Goal: Task Accomplishment & Management: Use online tool/utility

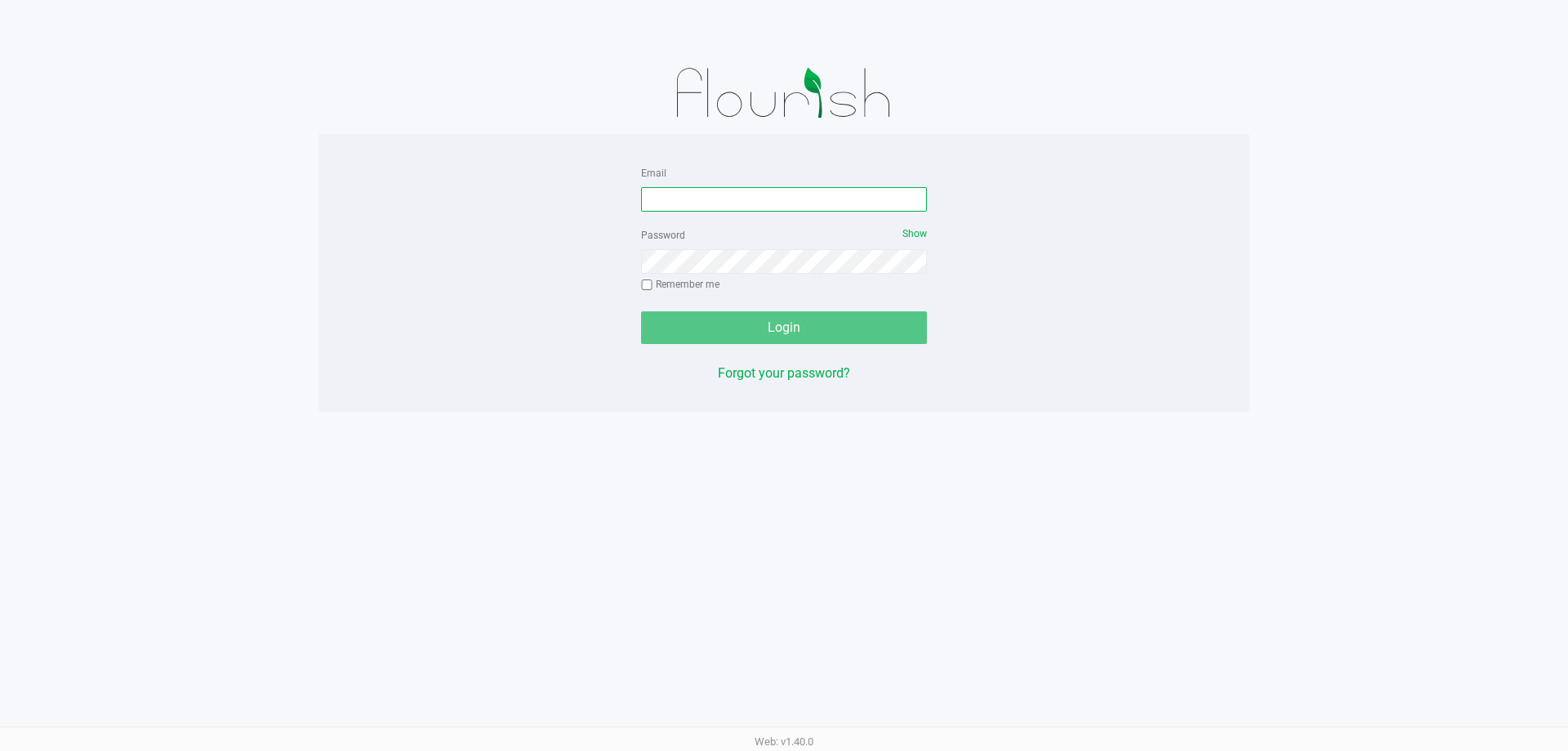
click at [808, 204] on input "Email" at bounding box center [784, 199] width 286 height 25
type input "[EMAIL_ADDRESS][DOMAIN_NAME]"
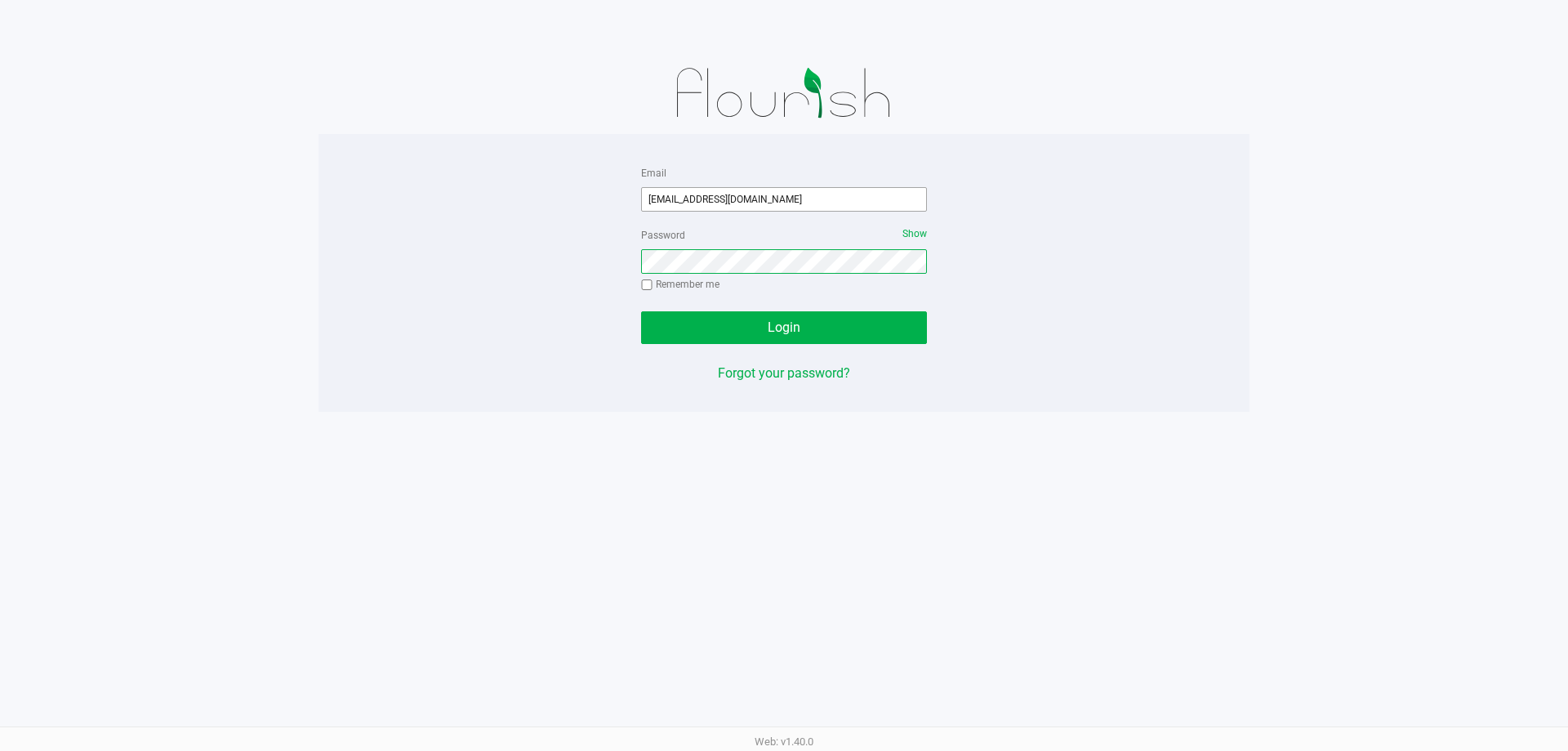
click at [641, 312] on button "Login" at bounding box center [784, 328] width 286 height 33
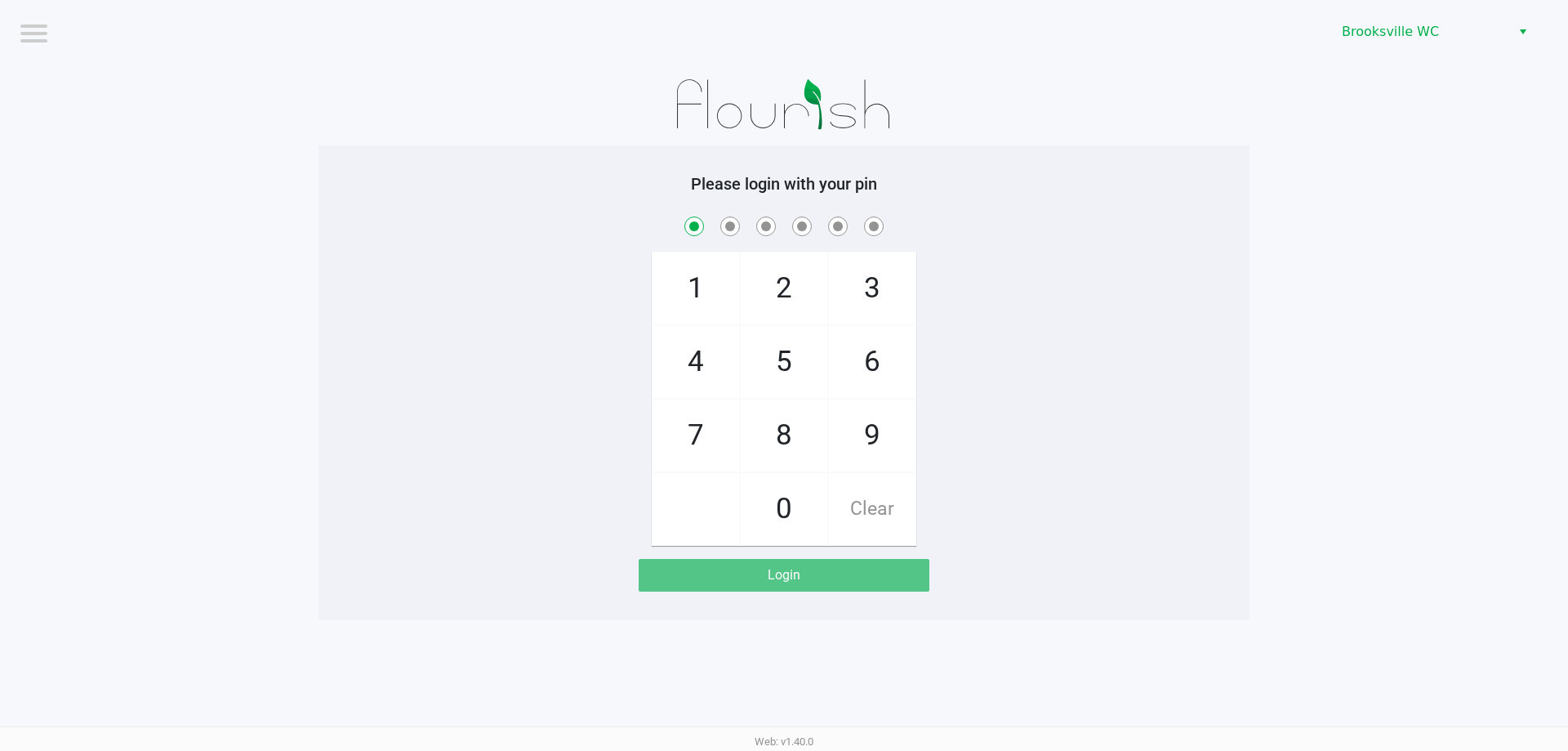
checkbox input "true"
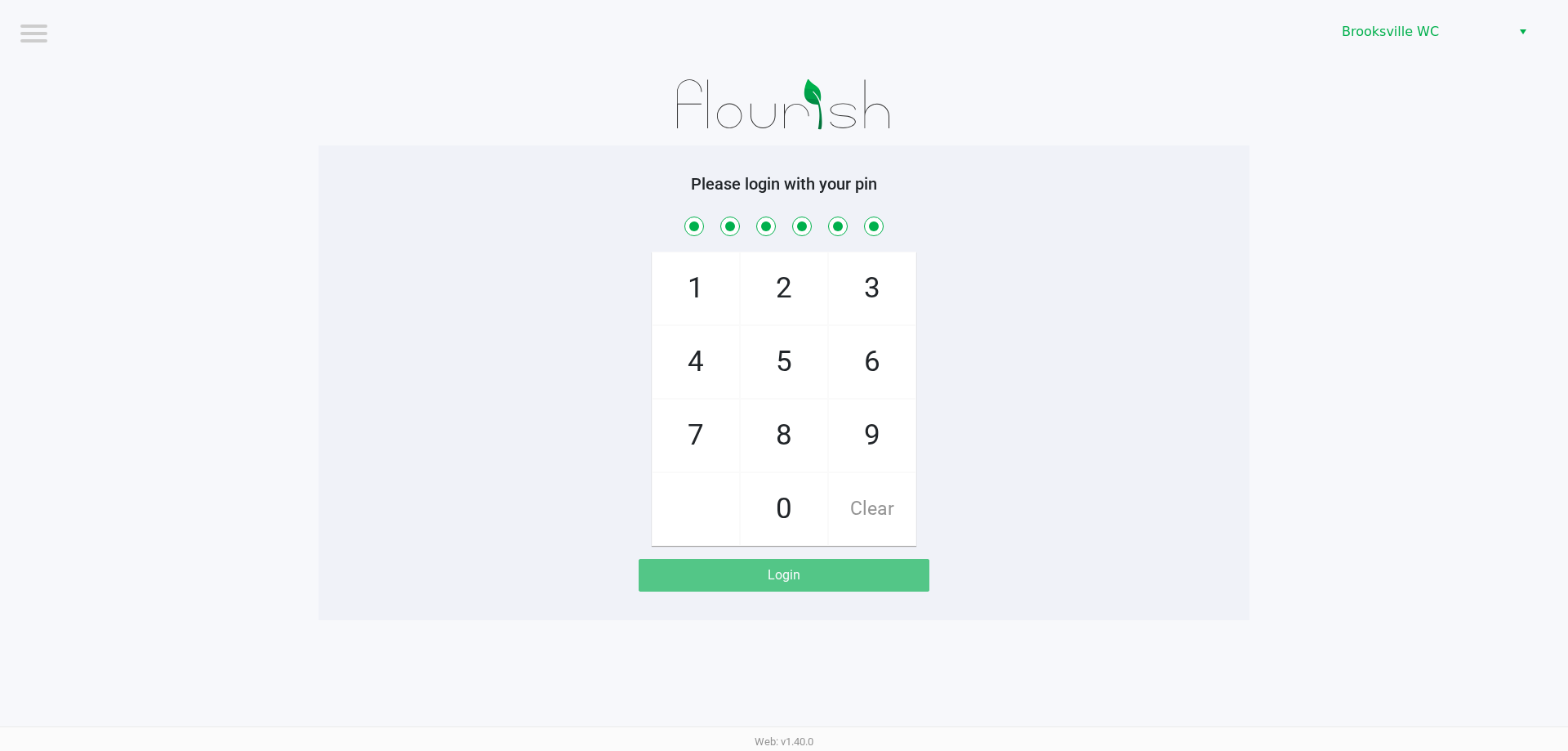
checkbox input "true"
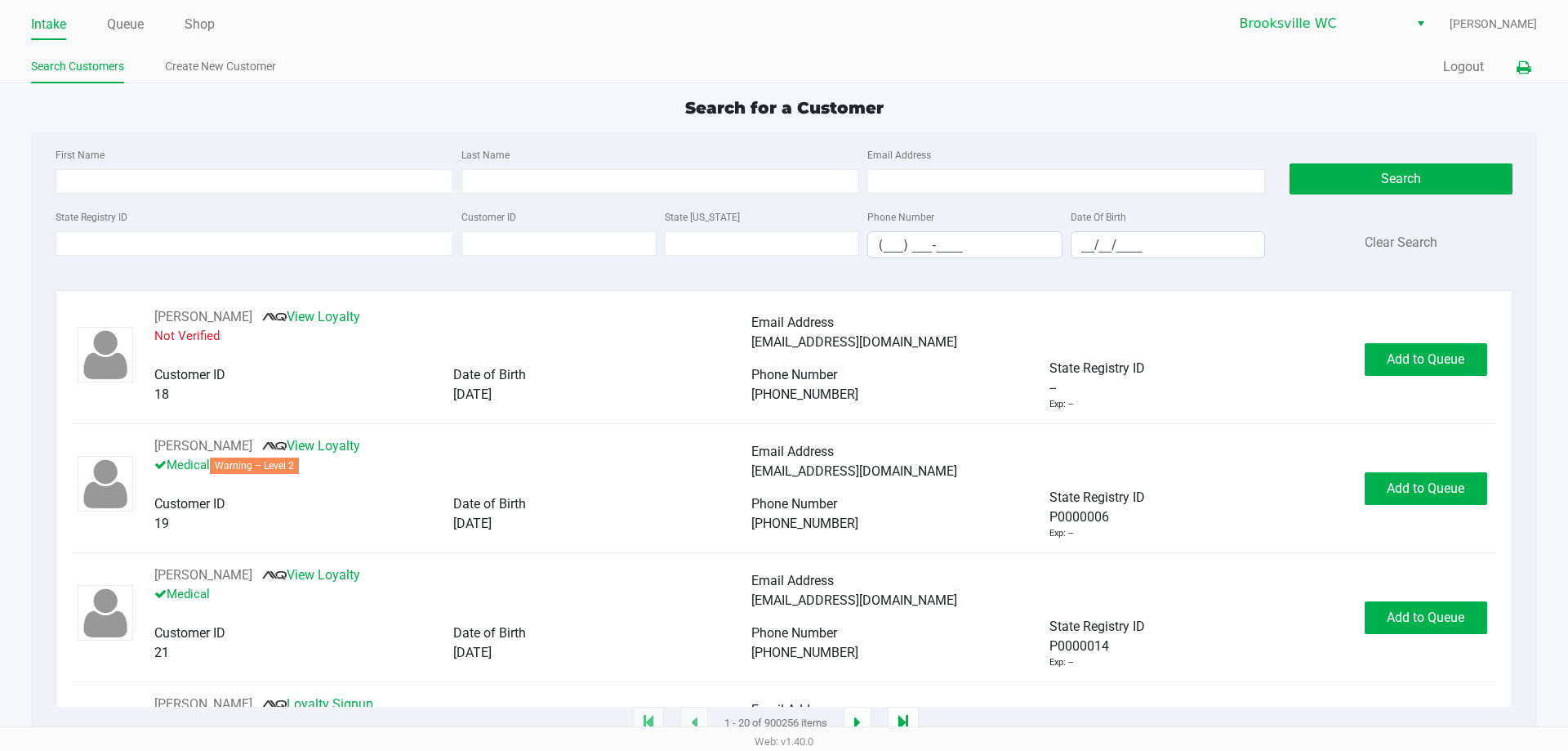
click at [1520, 68] on icon at bounding box center [1523, 68] width 14 height 12
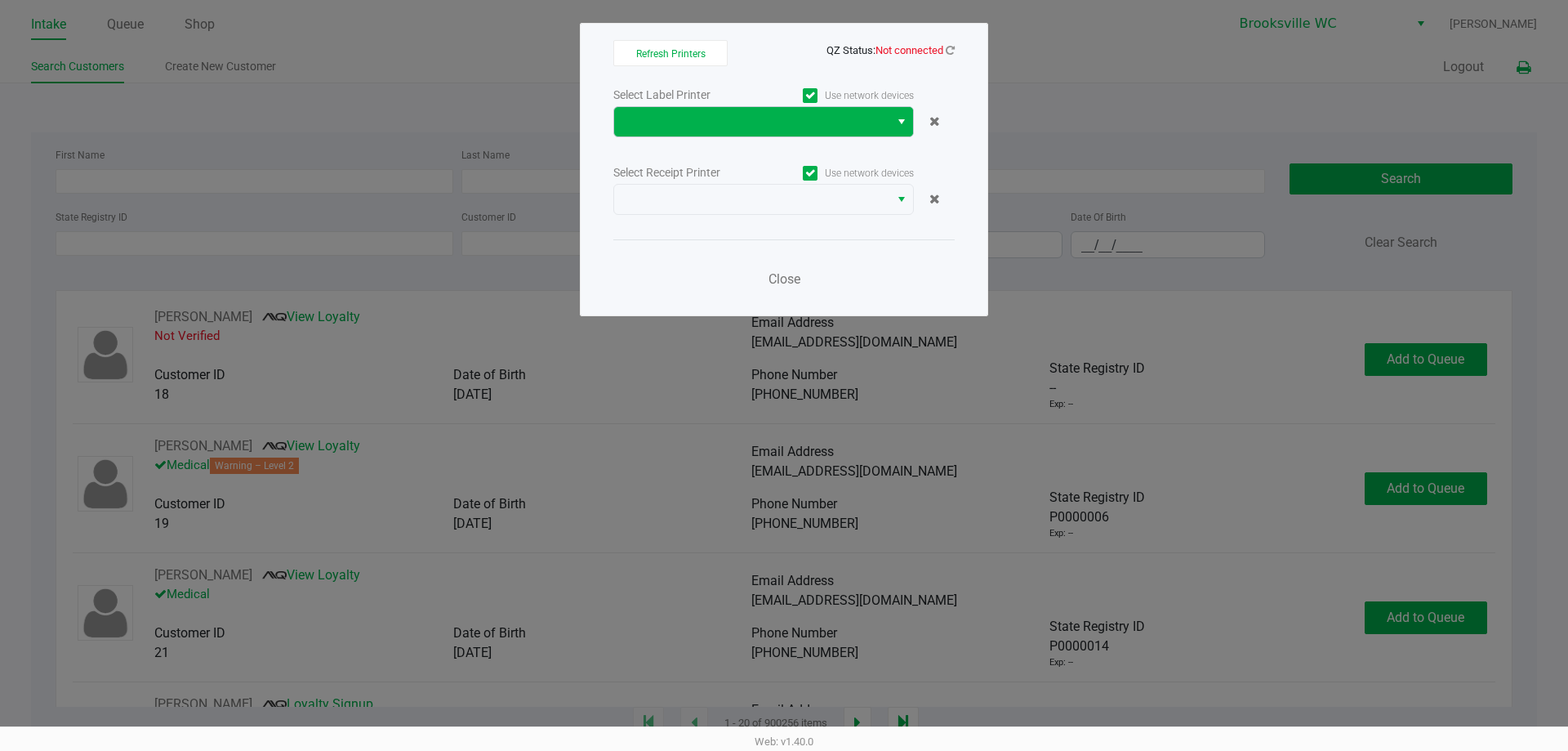
click at [911, 121] on button "Select" at bounding box center [901, 121] width 24 height 30
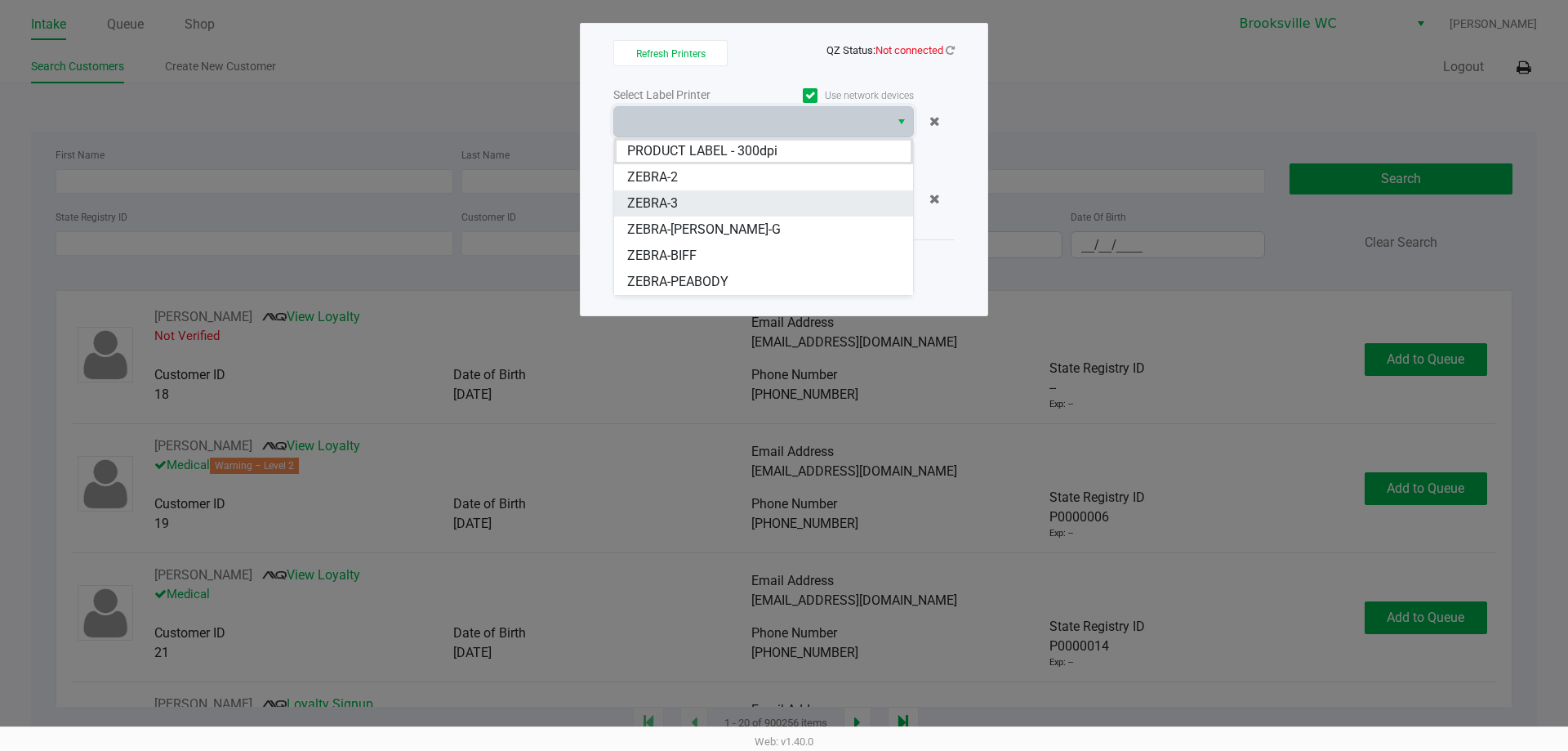
click at [711, 198] on li "ZEBRA-3" at bounding box center [763, 203] width 299 height 26
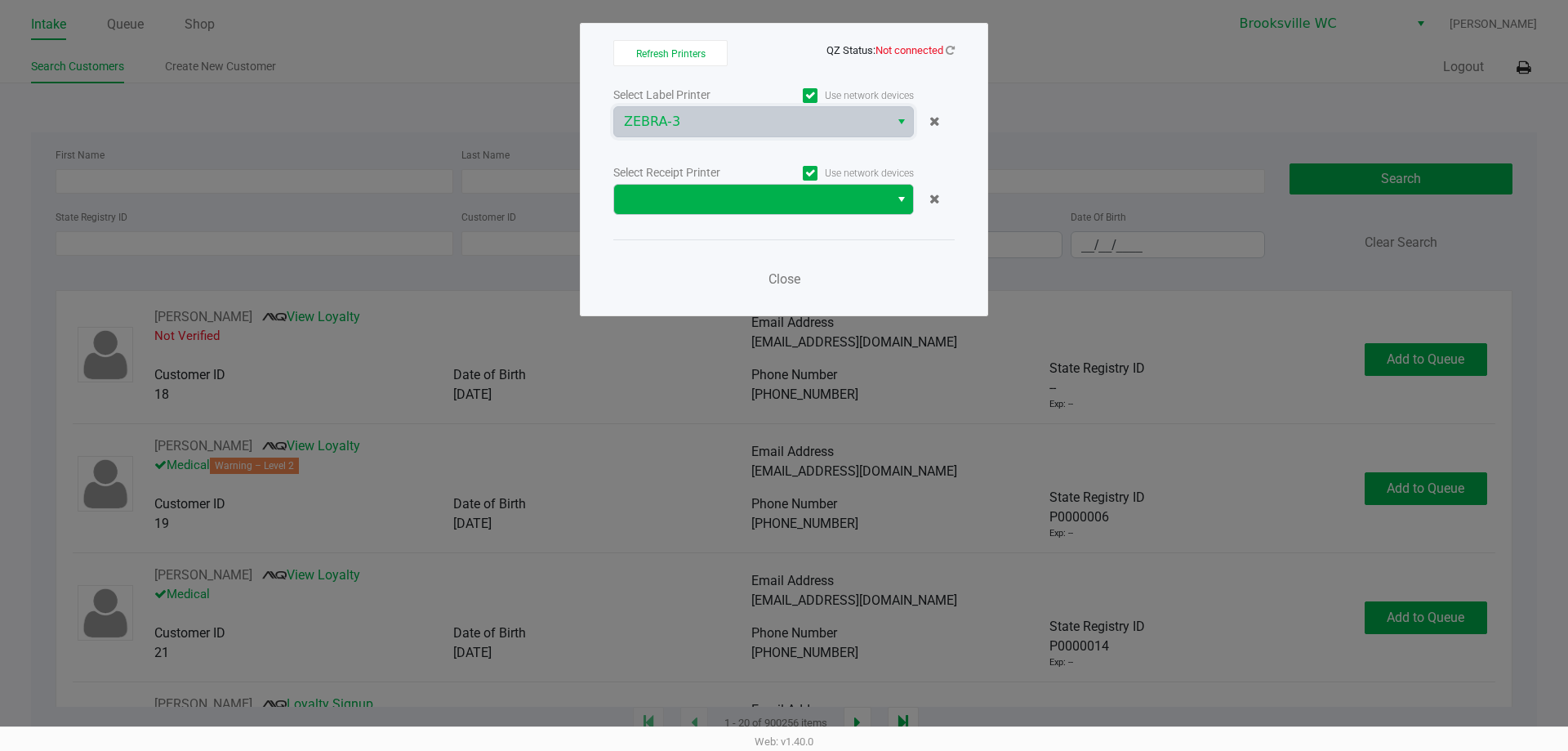
click at [903, 200] on span "Select" at bounding box center [901, 199] width 13 height 19
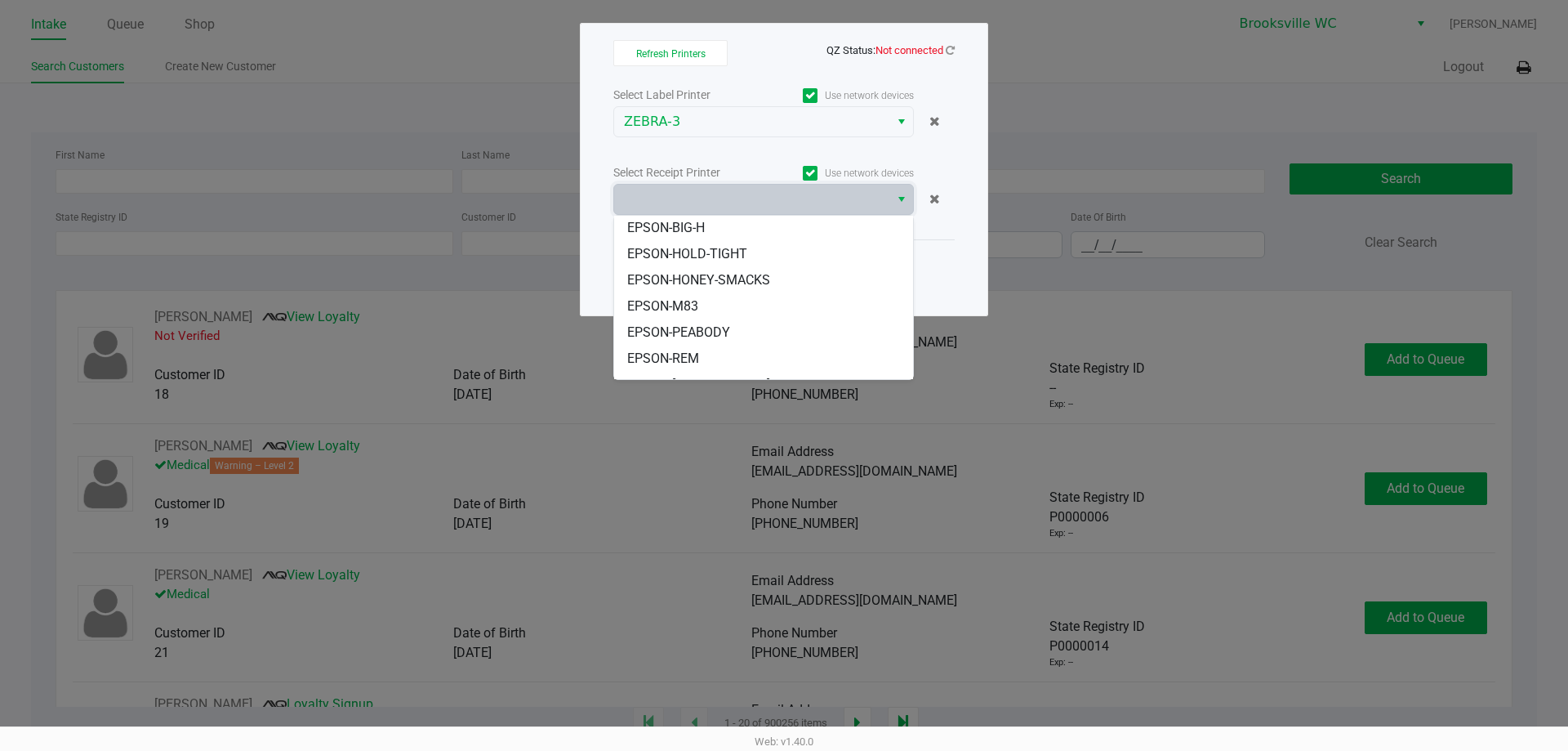
scroll to position [81, 0]
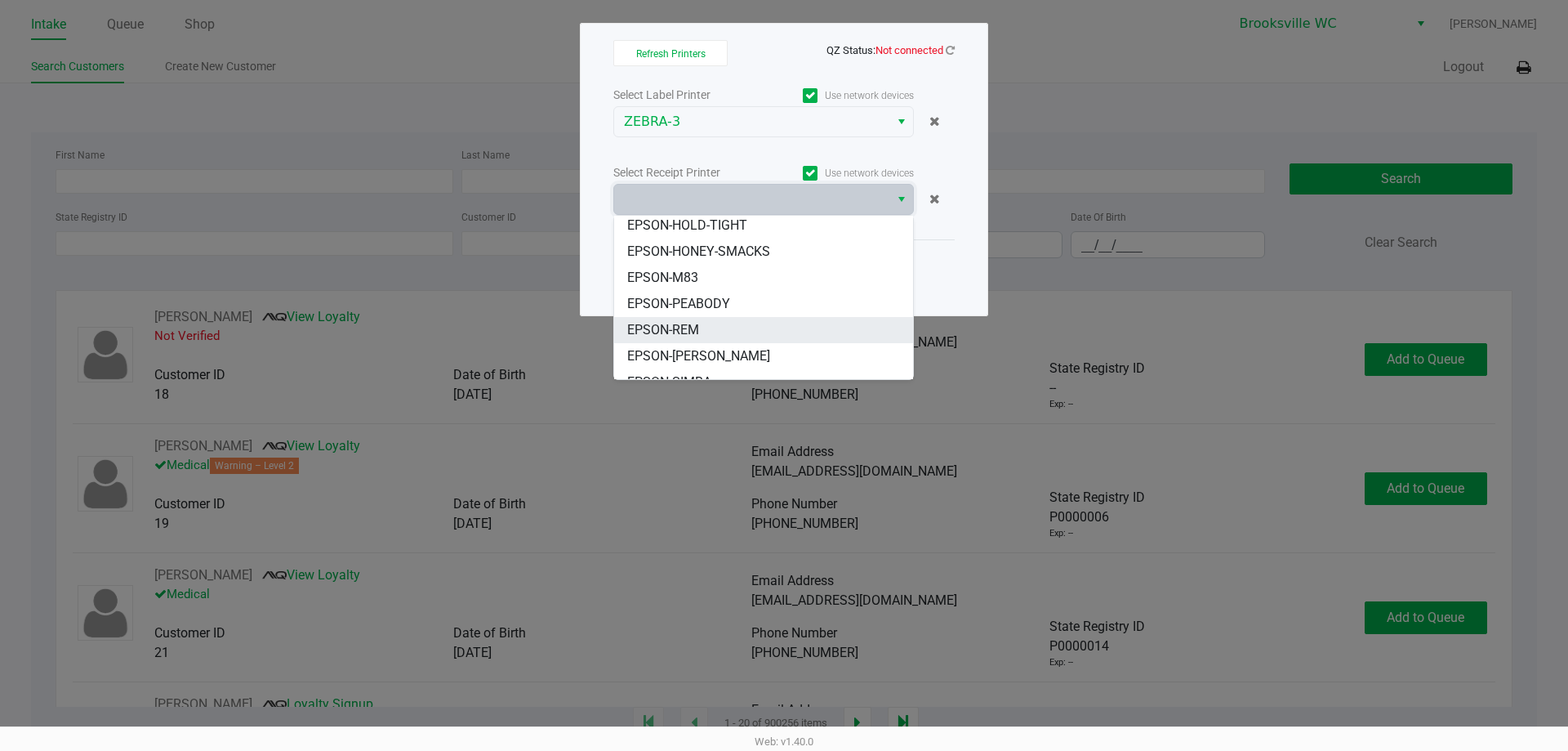
click at [705, 334] on li "EPSON-REM" at bounding box center [763, 329] width 299 height 26
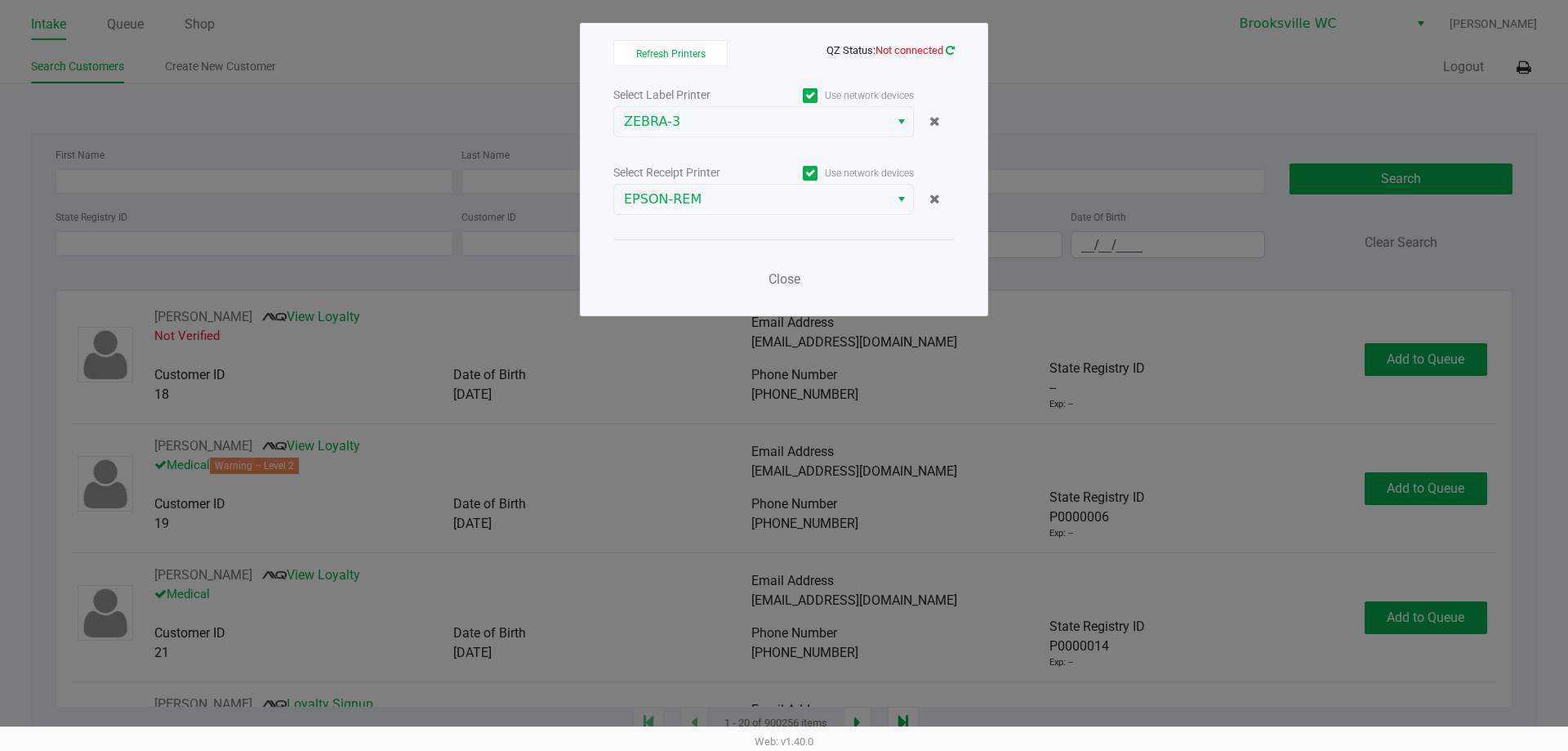
click at [947, 52] on icon at bounding box center [949, 50] width 9 height 11
click at [950, 52] on icon at bounding box center [949, 50] width 9 height 11
click at [786, 272] on span "Close" at bounding box center [784, 279] width 32 height 15
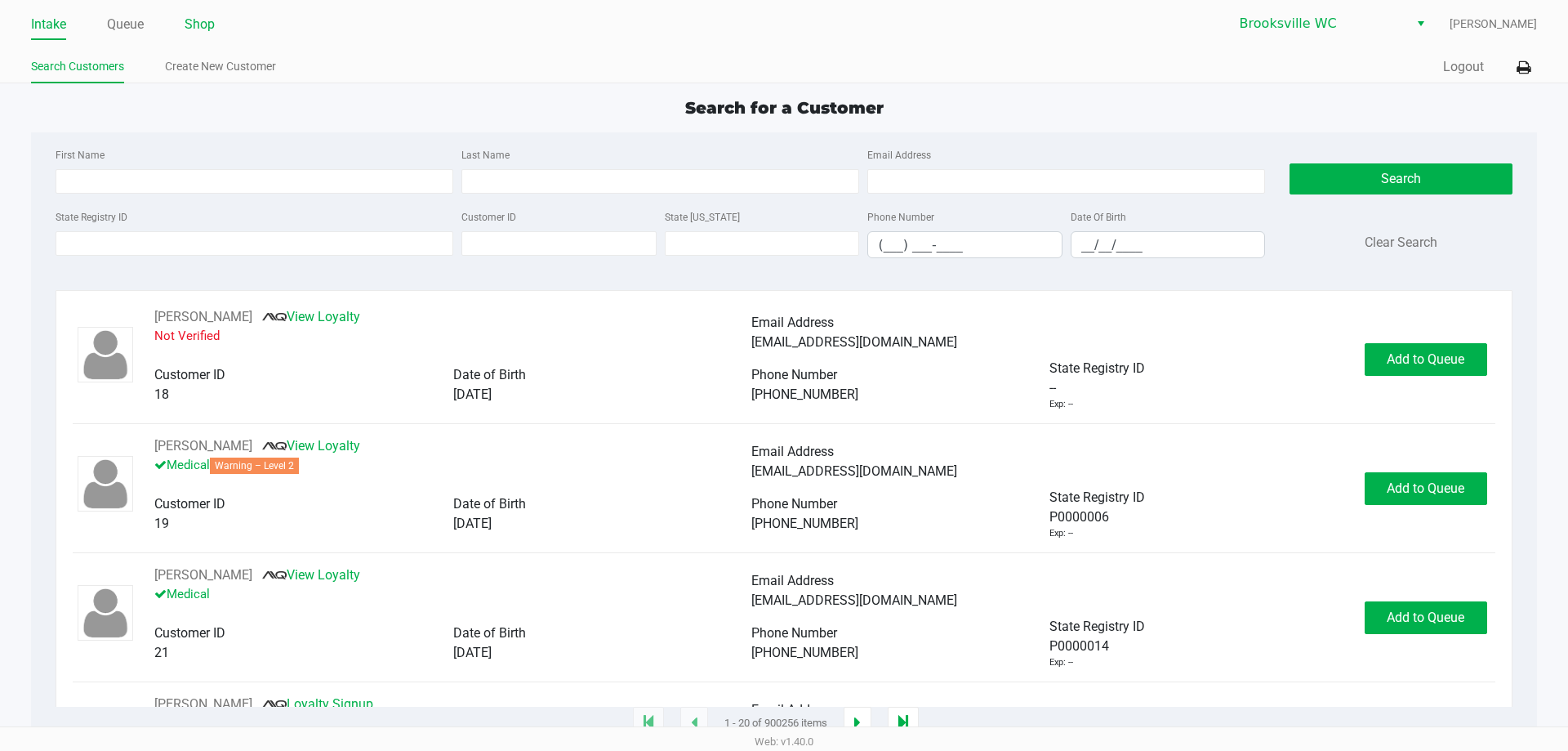
click at [207, 25] on link "Shop" at bounding box center [200, 24] width 30 height 23
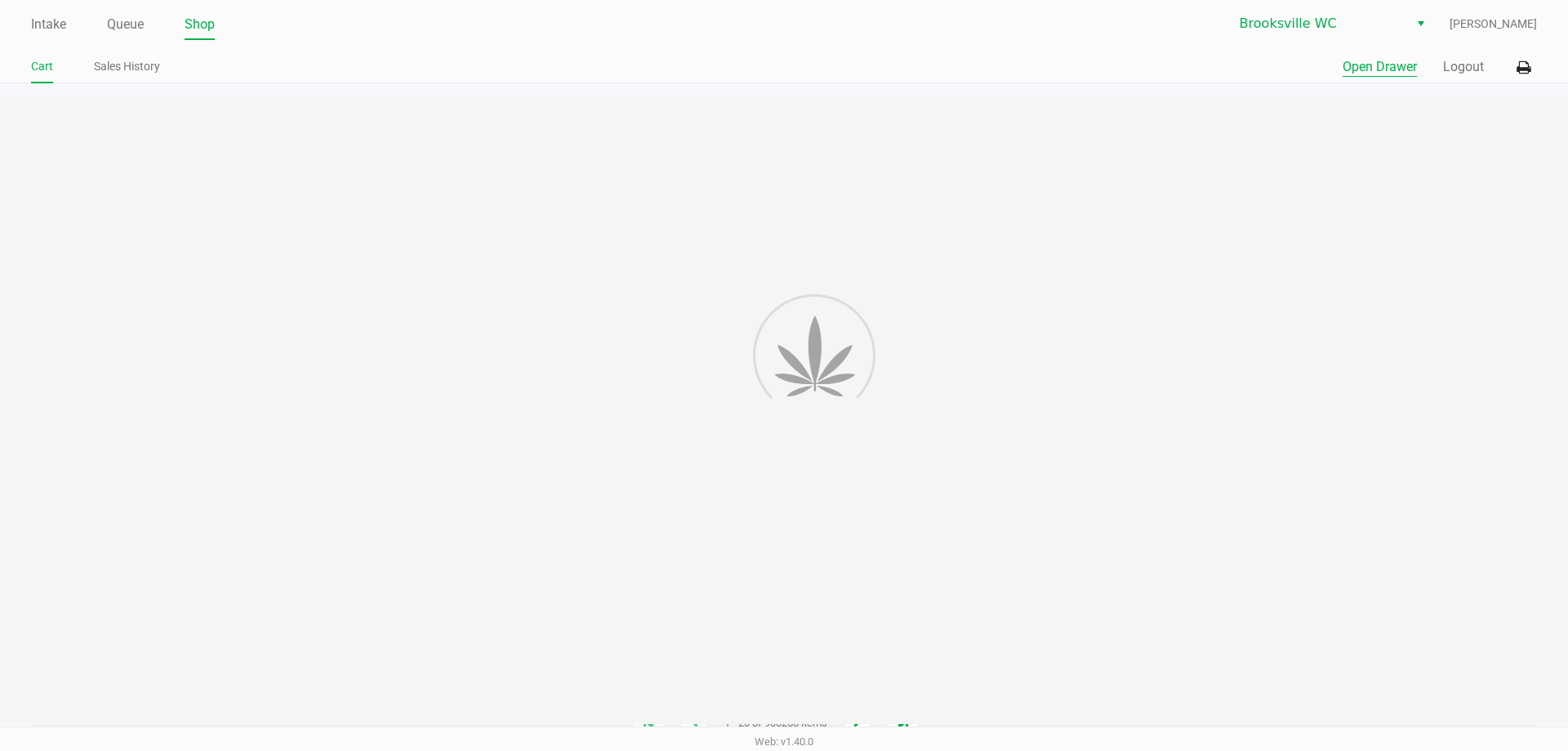
click at [1385, 66] on button "Open Drawer" at bounding box center [1379, 67] width 74 height 19
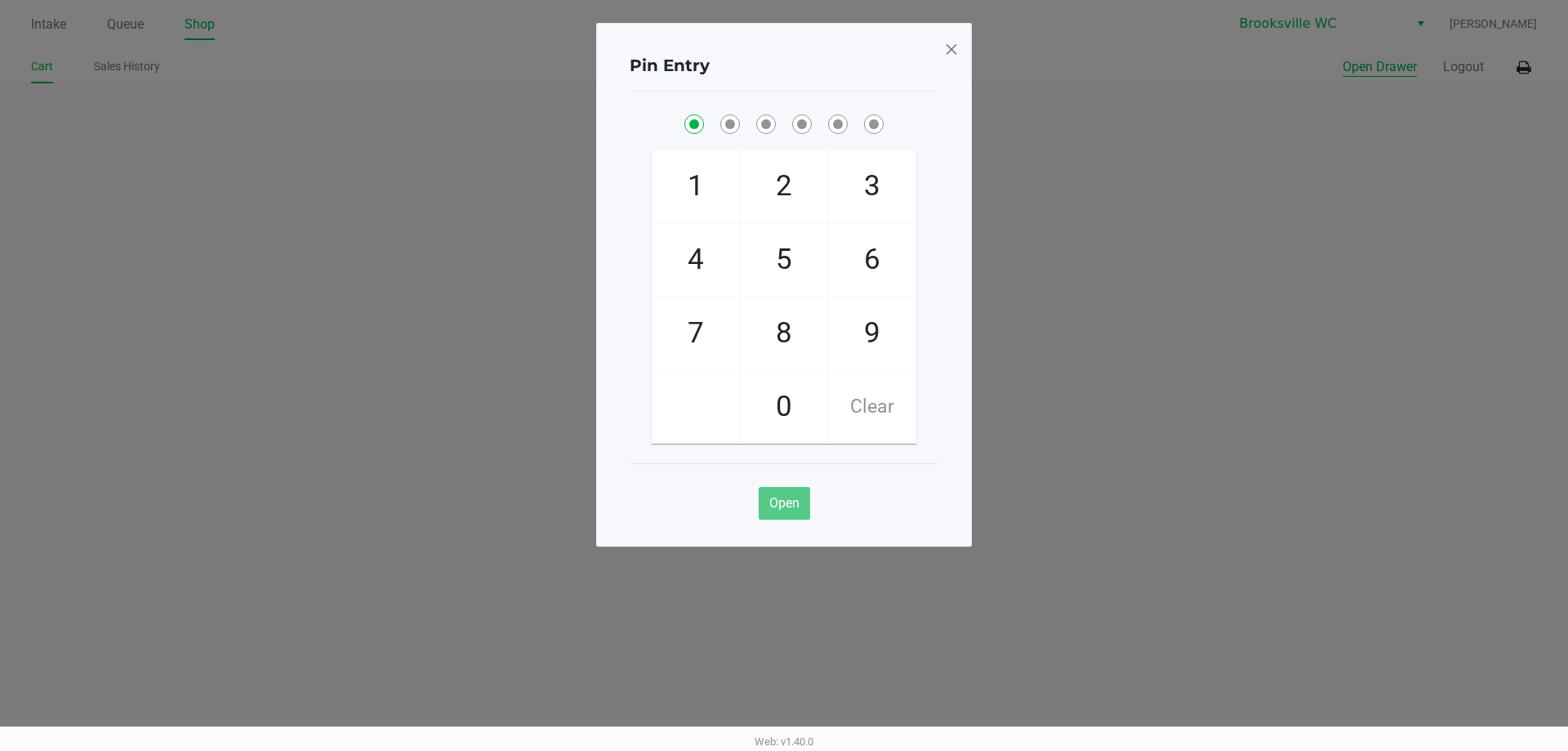
checkbox input "true"
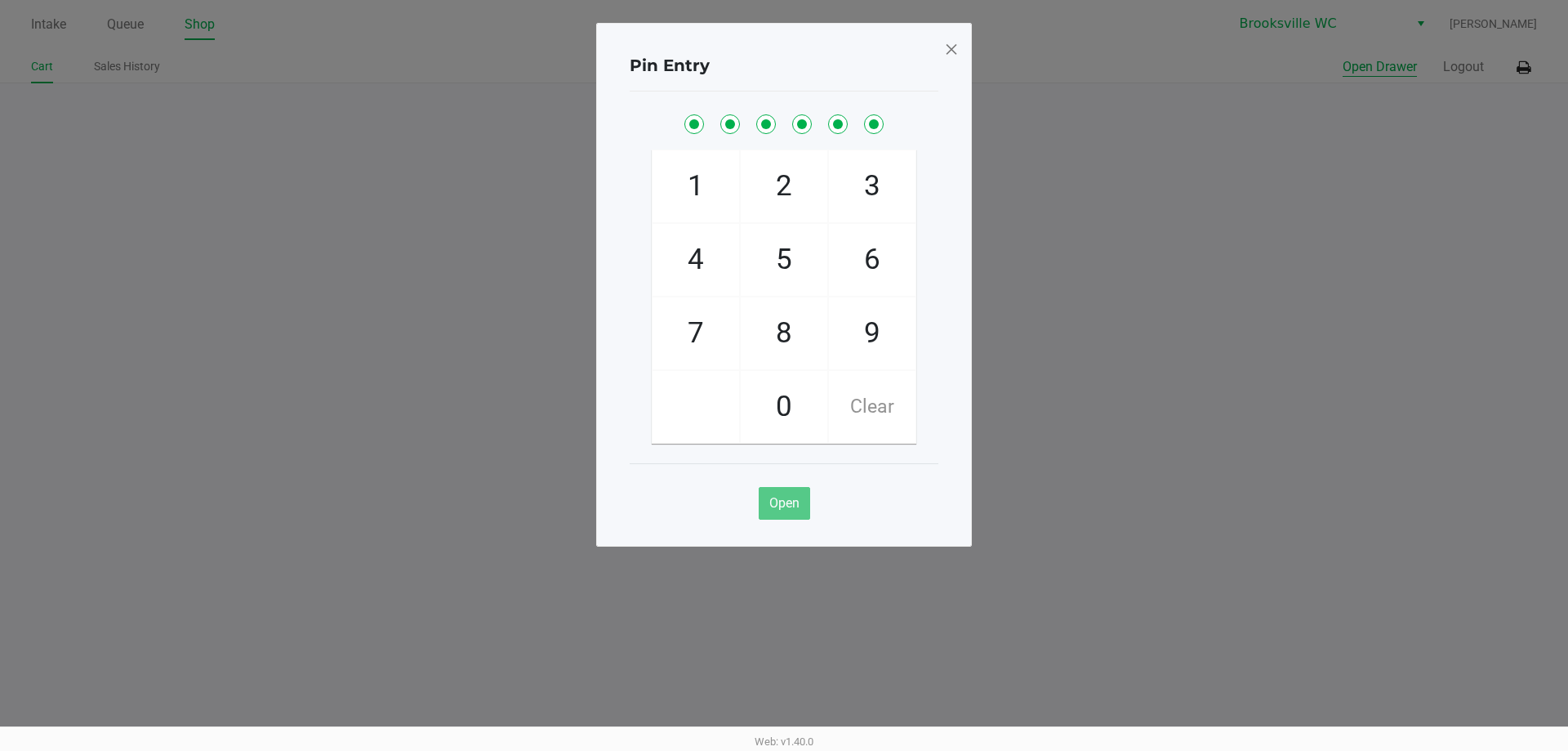
checkbox input "true"
